Goal: Information Seeking & Learning: Learn about a topic

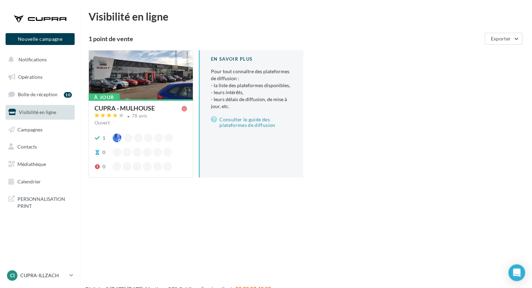
click at [243, 59] on div "En savoir plus" at bounding box center [251, 59] width 81 height 7
click at [243, 64] on div "En savoir plus Pour tout connaître des plateformes de diffusion : - la liste de…" at bounding box center [251, 113] width 105 height 127
drag, startPoint x: 241, startPoint y: 88, endPoint x: 225, endPoint y: 96, distance: 17.3
click at [241, 88] on li "- la liste des plateformes disponibles," at bounding box center [251, 85] width 81 height 7
click at [280, 71] on p "Pour tout connaître des plateformes de diffusion : - la liste des plateformes d…" at bounding box center [251, 89] width 81 height 42
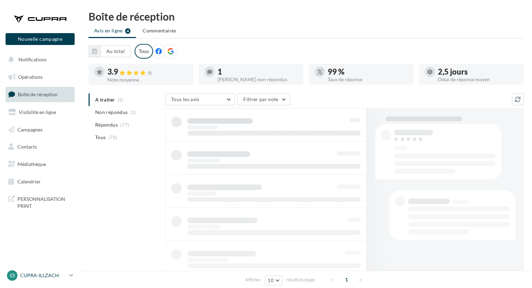
click at [35, 275] on p "CUPRA-ILLZACH" at bounding box center [43, 275] width 46 height 7
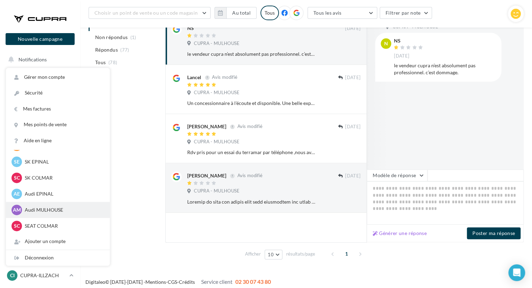
scroll to position [103, 0]
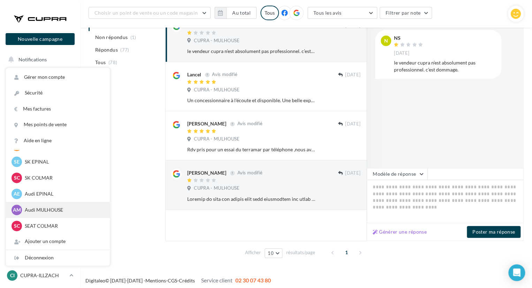
click at [50, 213] on div "AM Audi MULHOUSE audi-mulh-roh" at bounding box center [58, 210] width 93 height 10
